Goal: Register for event/course

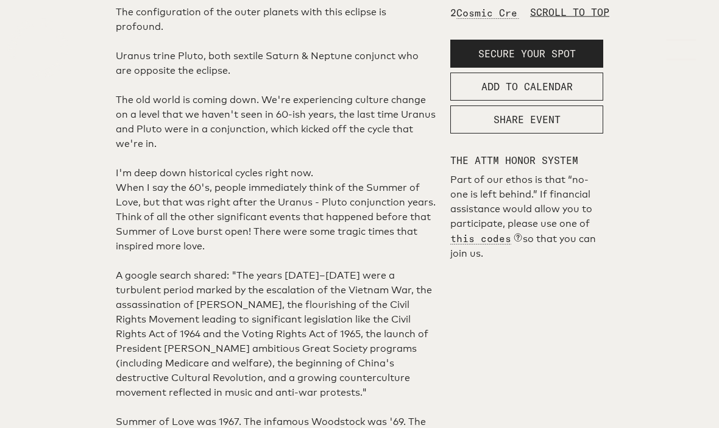
scroll to position [659, 0]
click at [575, 60] on span "SECURE YOUR SPOT" at bounding box center [527, 54] width 98 height 12
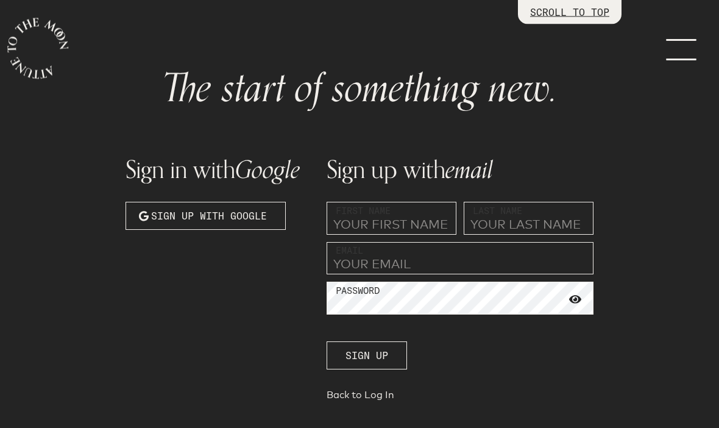
scroll to position [51, 0]
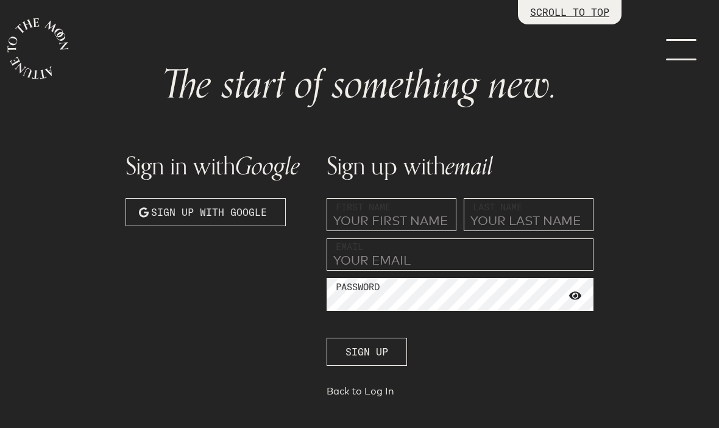
click at [248, 202] on button "Sign up with Google" at bounding box center [206, 212] width 160 height 28
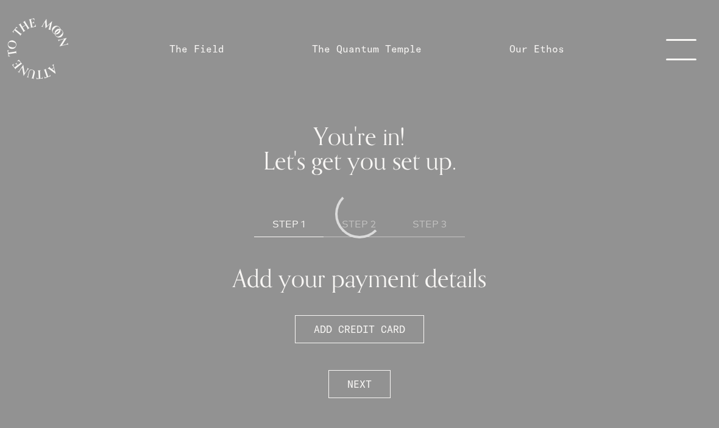
scroll to position [42, 0]
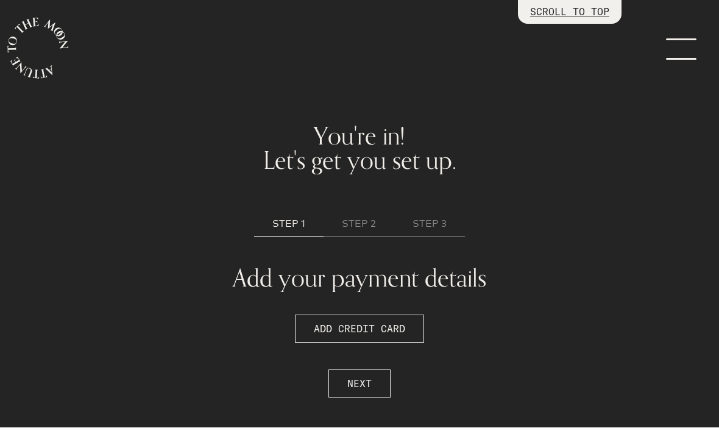
click at [681, 36] on link "menu" at bounding box center [688, 49] width 61 height 98
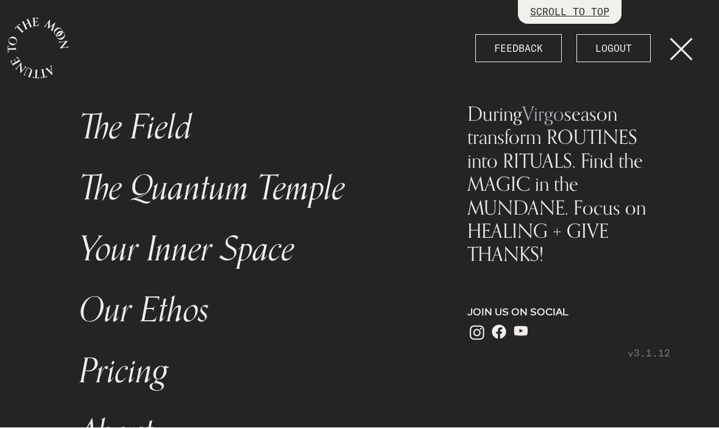
click at [686, 48] on link "menu" at bounding box center [688, 49] width 61 height 98
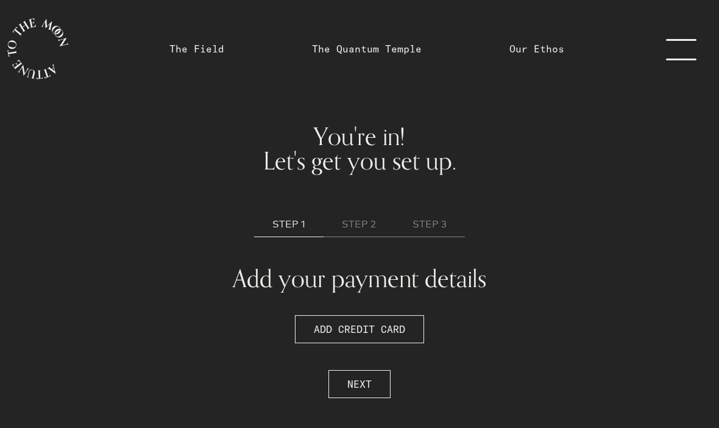
scroll to position [0, 0]
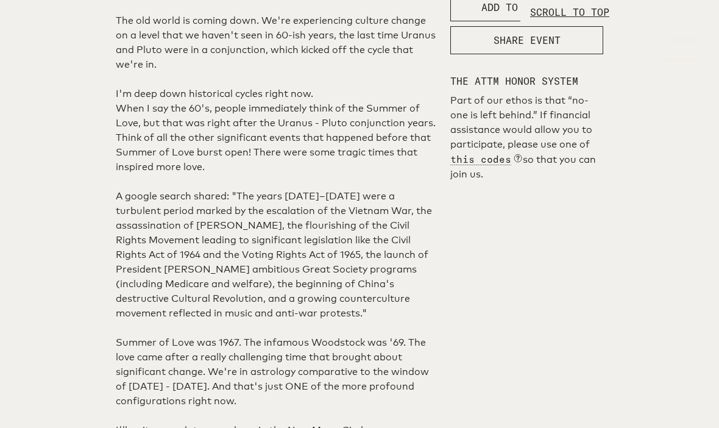
scroll to position [808, 0]
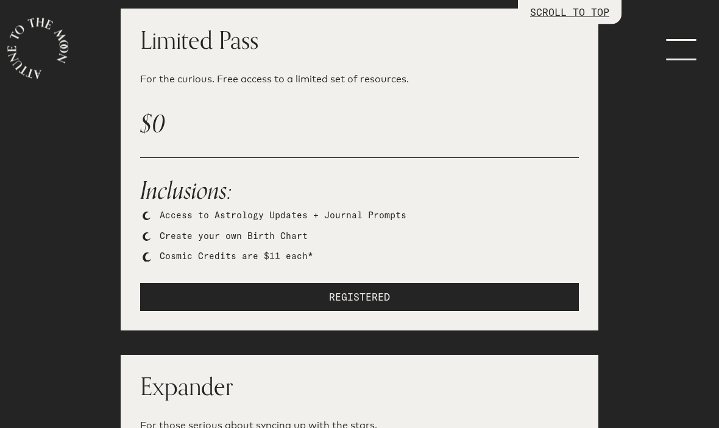
scroll to position [228, 0]
